Goal: Contribute content

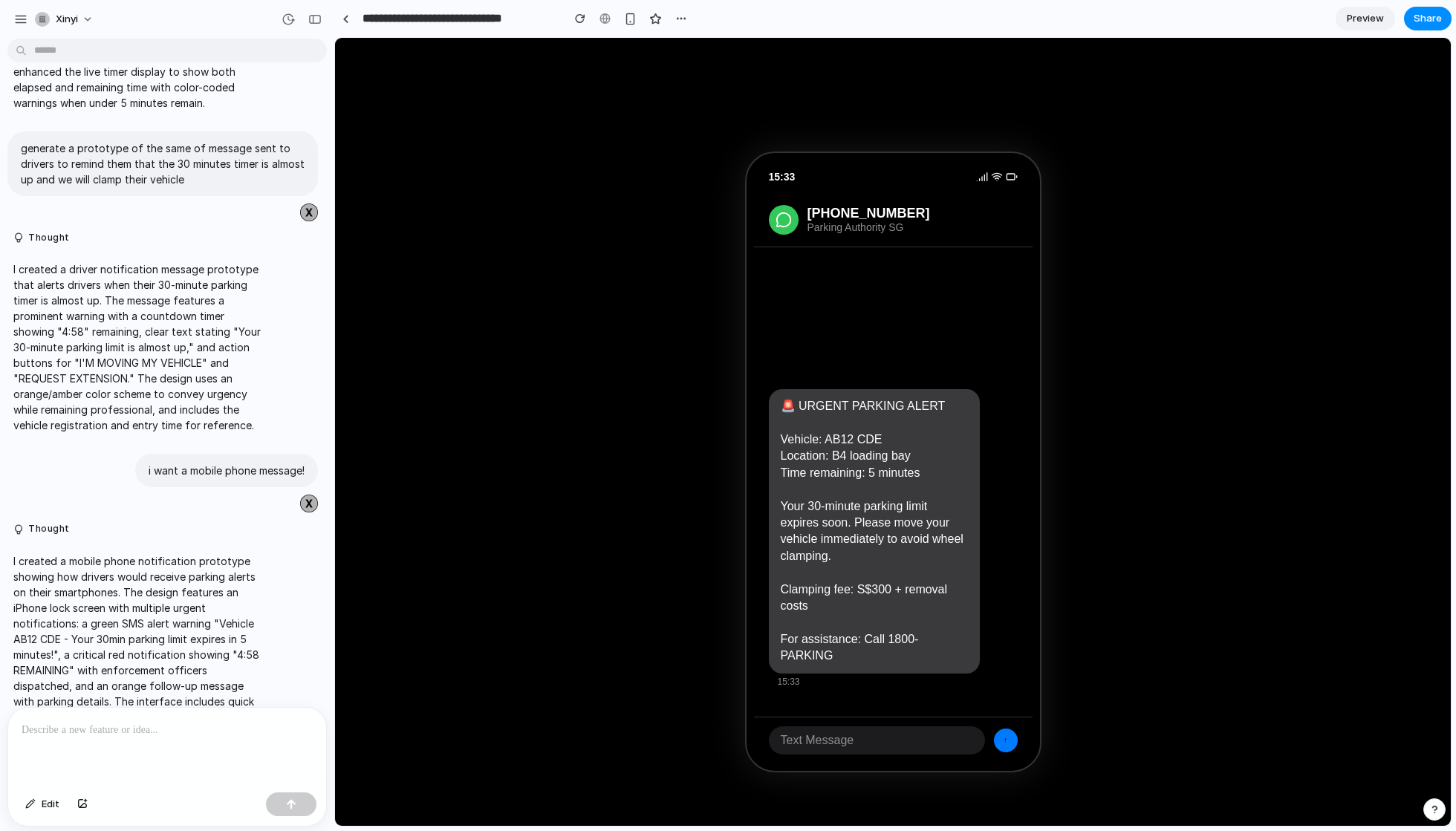
scroll to position [937, 0]
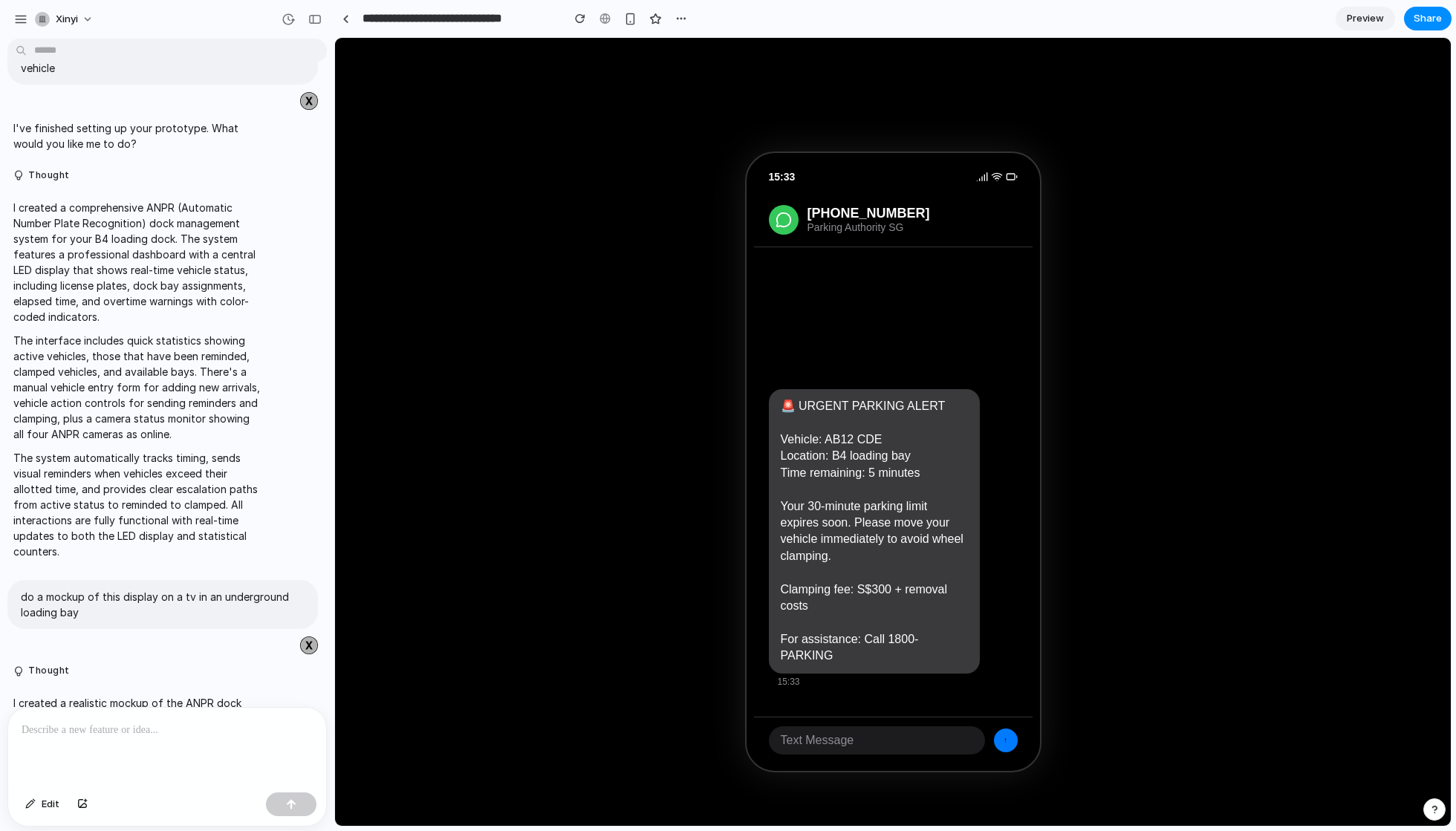
click at [206, 311] on p "I created a comprehensive ANPR (Automatic Number Plate Recognition) dock manage…" at bounding box center [137, 263] width 249 height 125
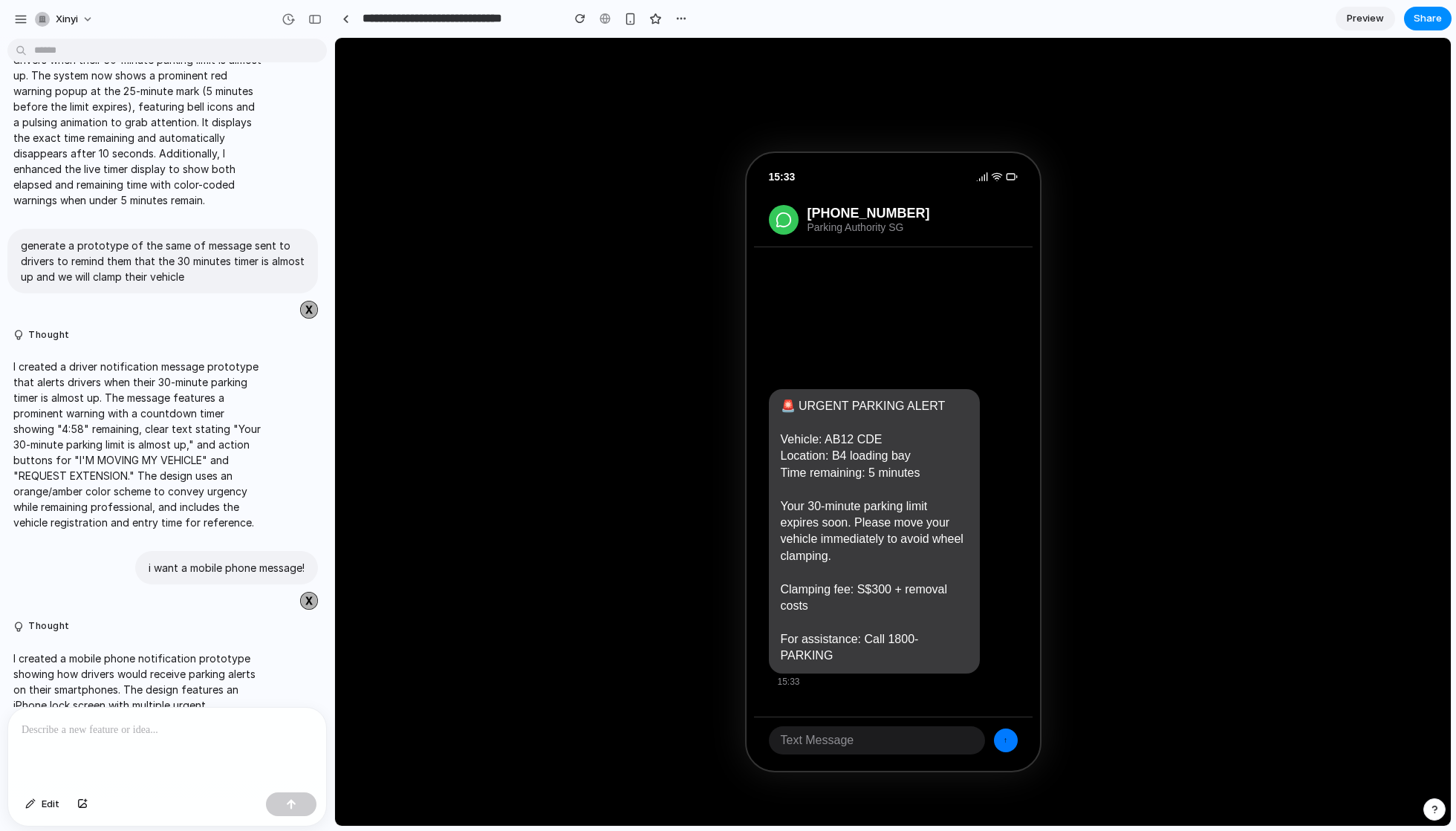
scroll to position [1867, 0]
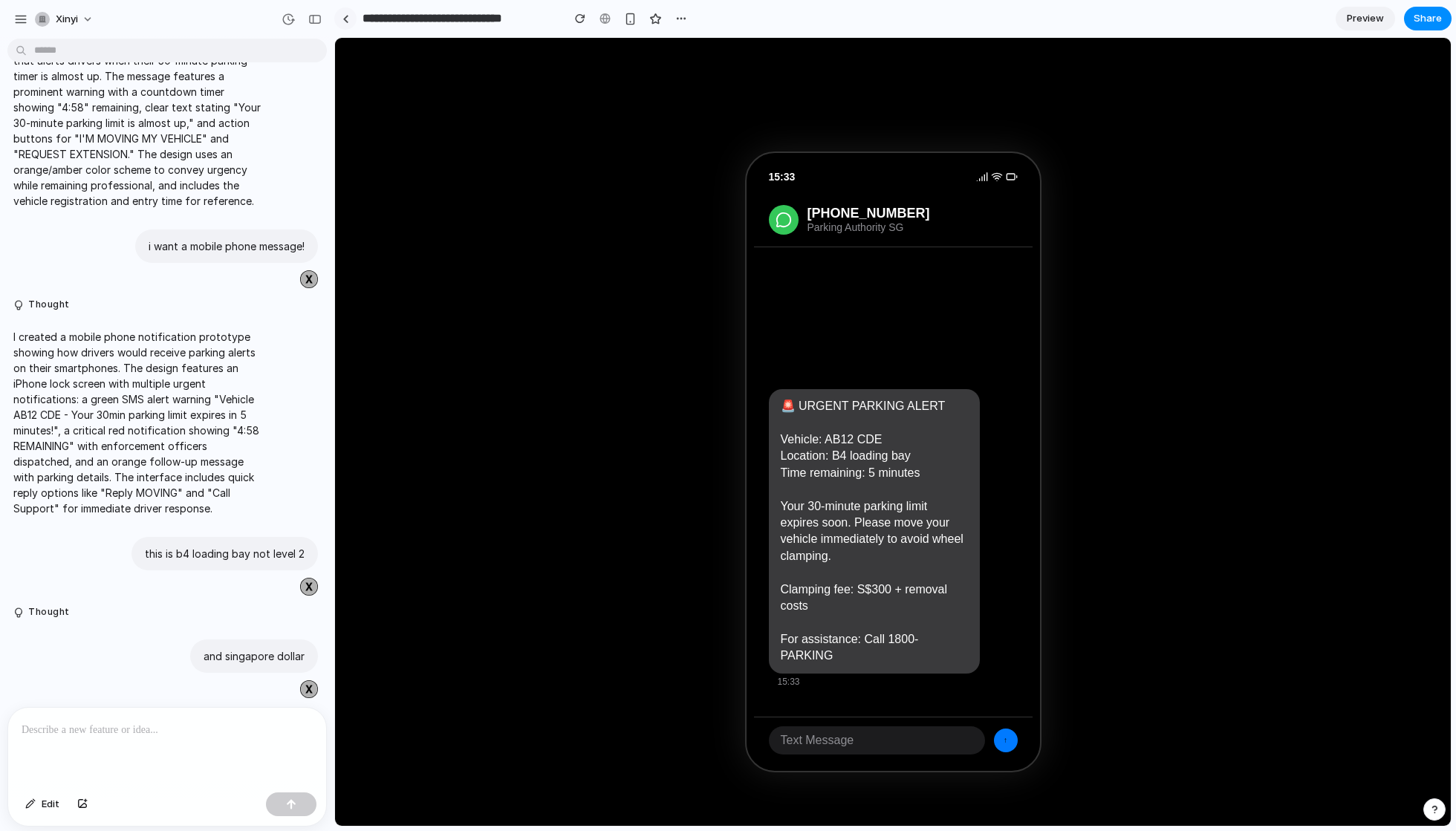
click at [345, 20] on div at bounding box center [346, 19] width 7 height 8
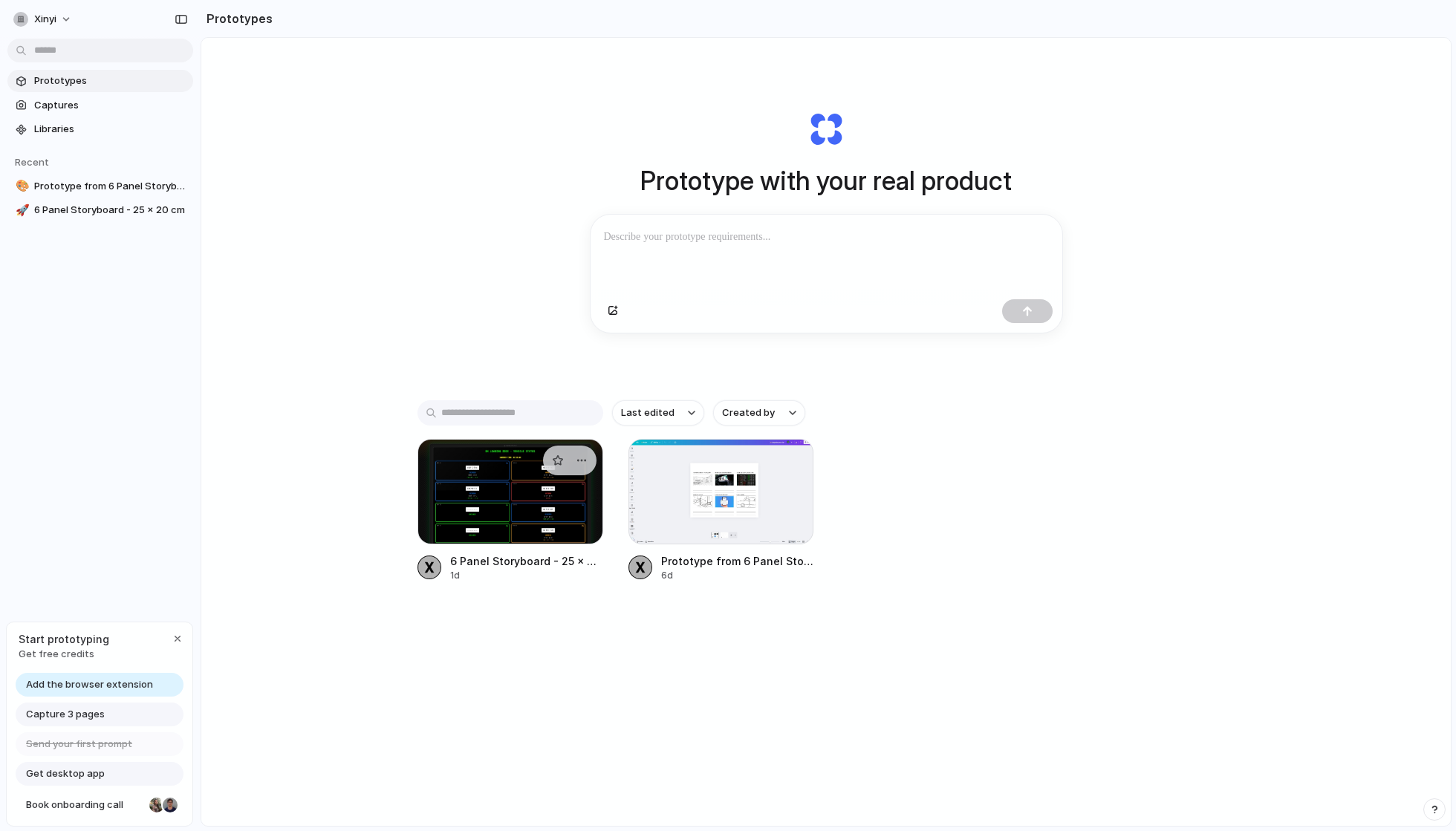
click at [509, 471] on div at bounding box center [510, 492] width 186 height 106
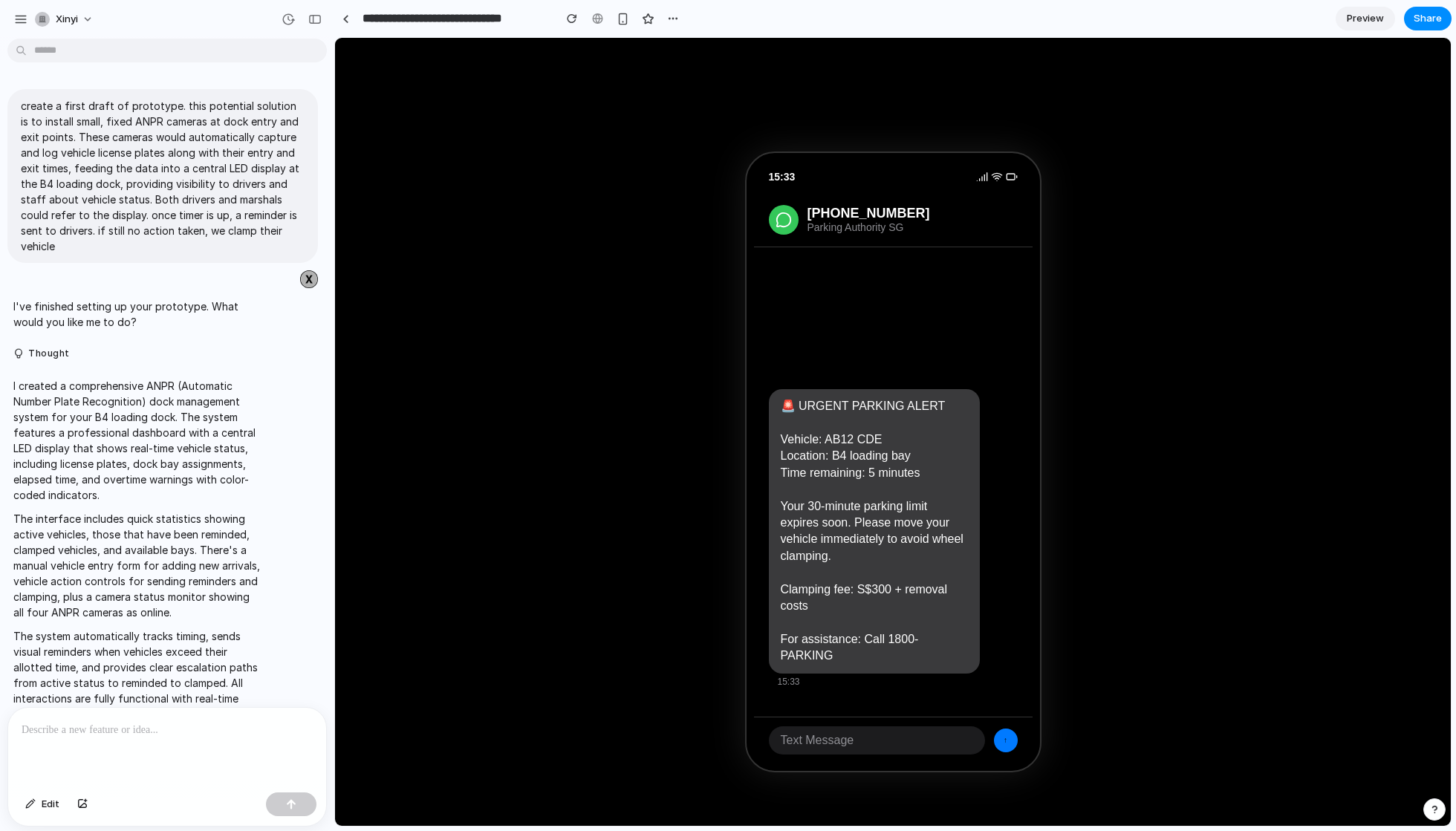
click at [707, 390] on div "15:33 [PHONE_NUMBER] Parking Authority SG 🚨 URGENT PARKING ALERT Vehicle: AB12 …" at bounding box center [893, 462] width 1116 height 848
click at [1430, 812] on div "button" at bounding box center [1435, 810] width 11 height 11
click at [97, 480] on p "I created a comprehensive ANPR (Automatic Number Plate Recognition) dock manage…" at bounding box center [137, 441] width 249 height 125
click at [191, 741] on div at bounding box center [167, 746] width 318 height 78
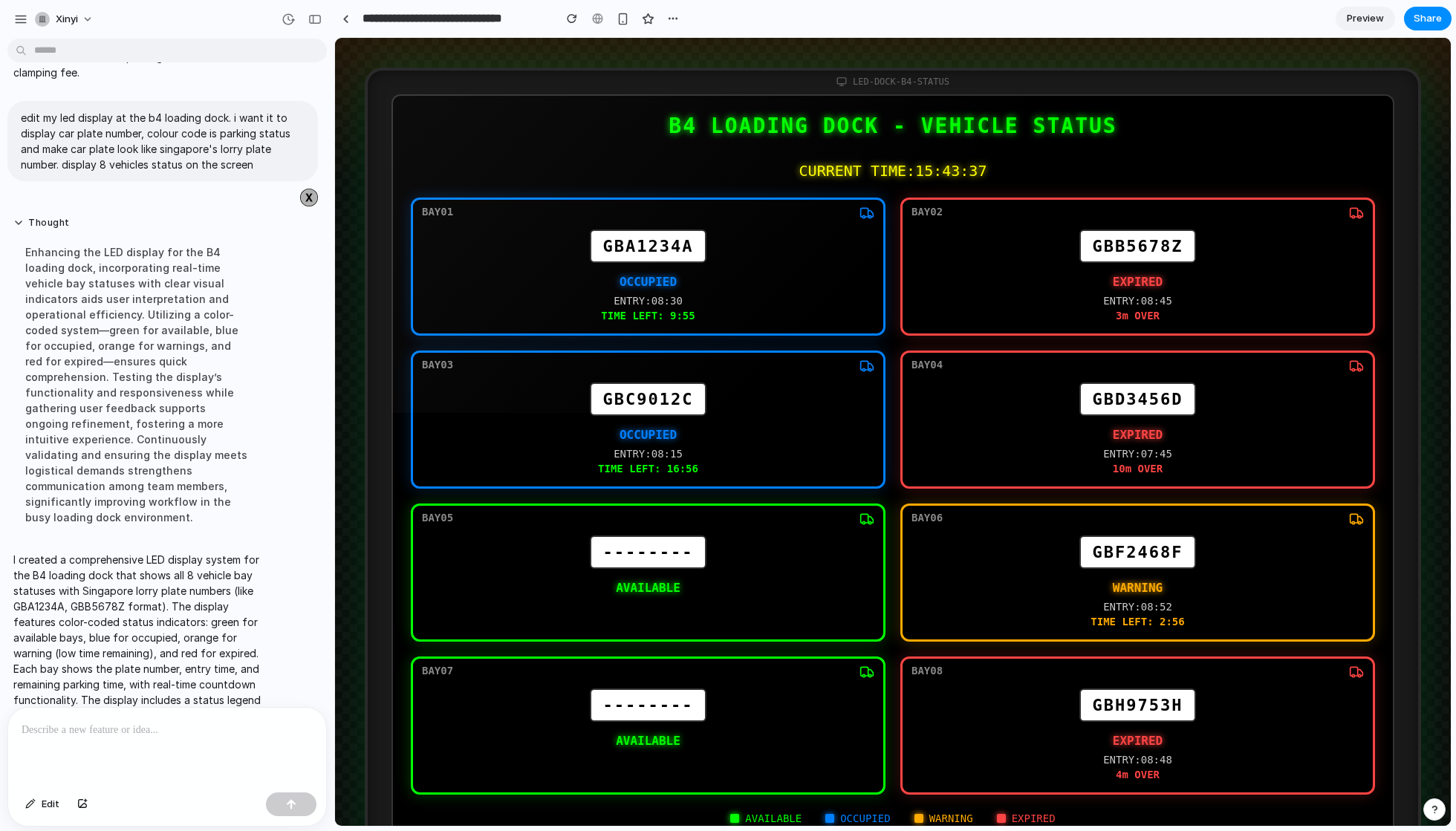
click at [1375, 12] on span "Preview" at bounding box center [1365, 19] width 37 height 15
